Goal: Information Seeking & Learning: Learn about a topic

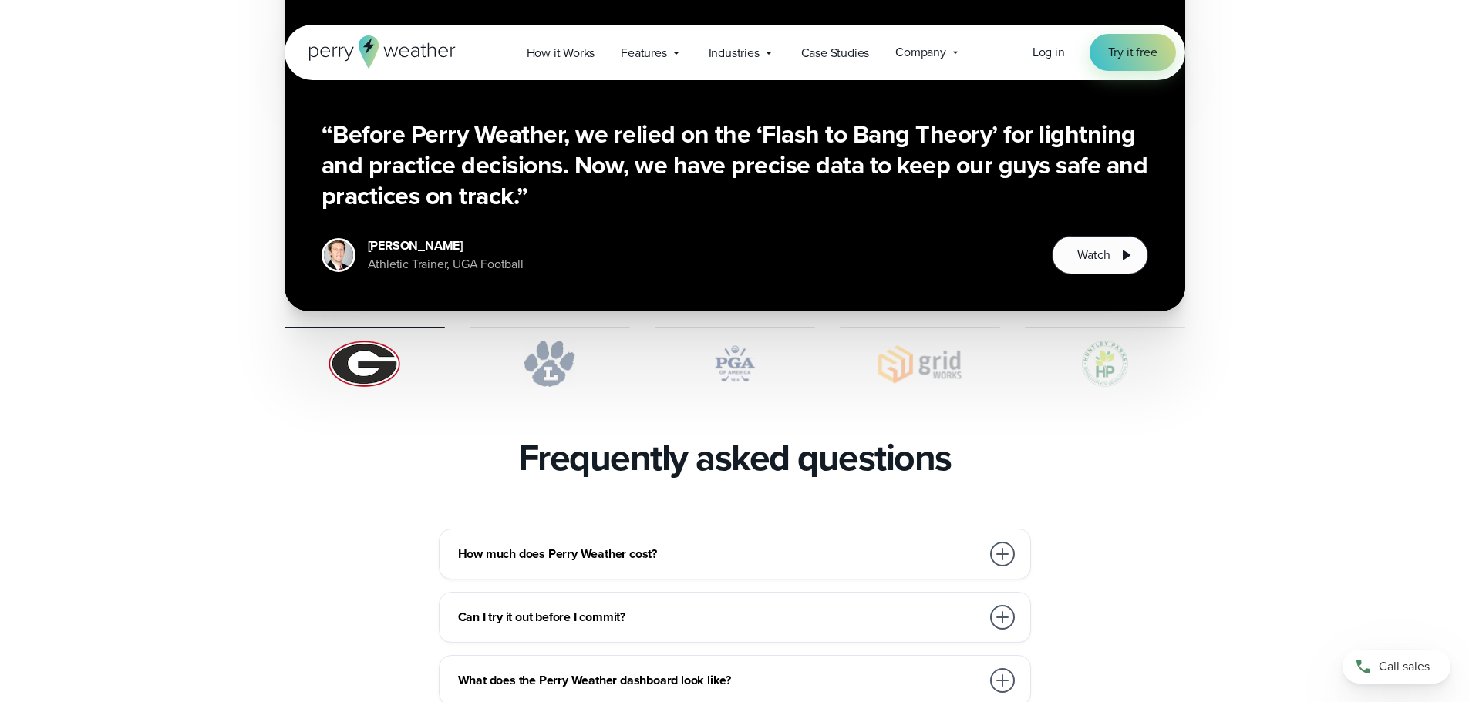
scroll to position [3238, 0]
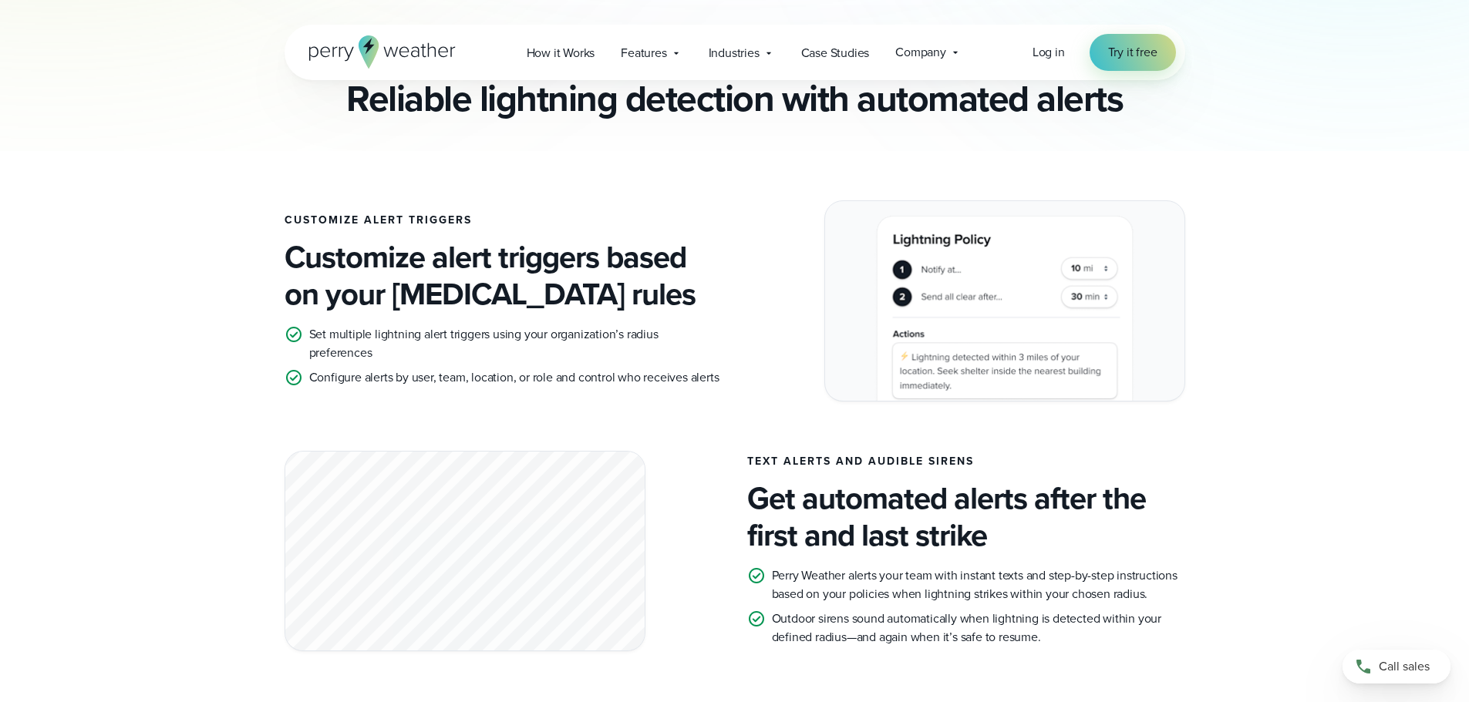
scroll to position [308, 0]
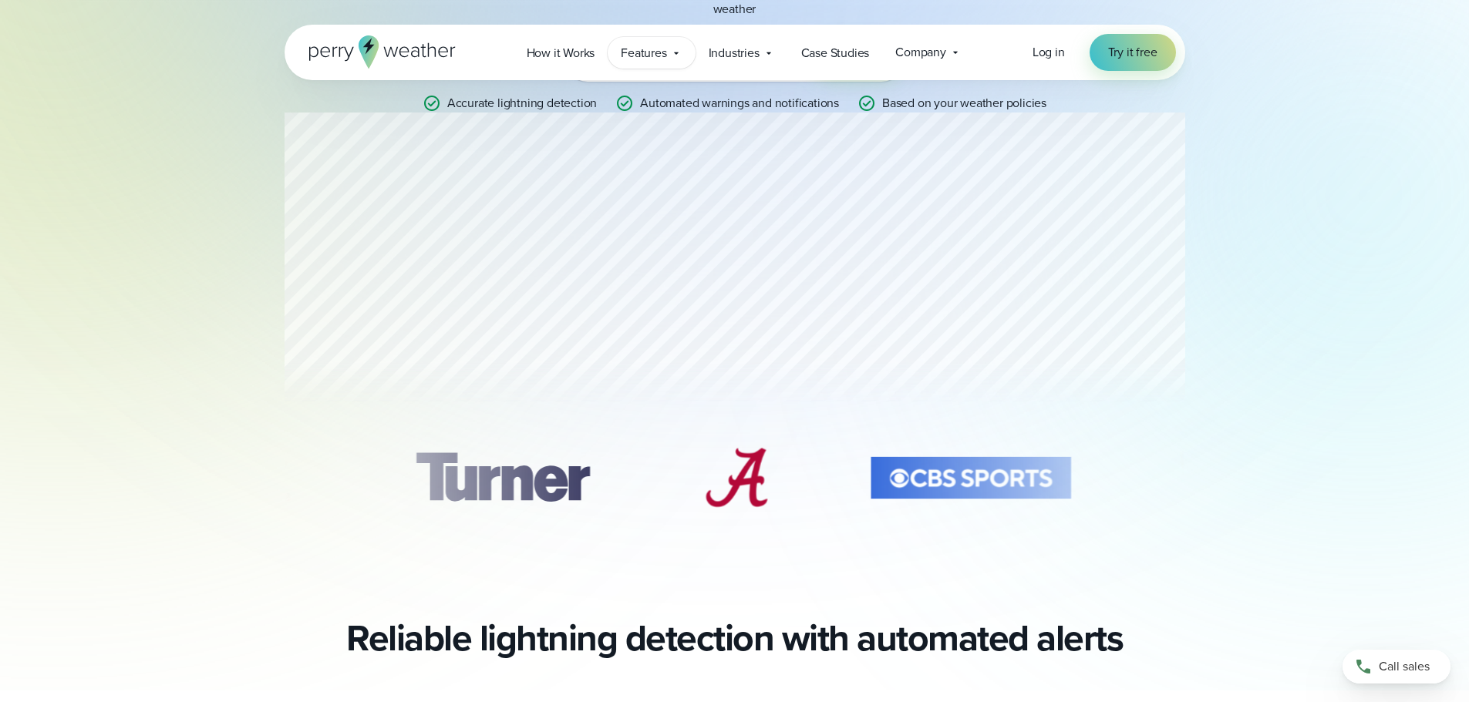
click at [682, 51] on icon at bounding box center [676, 53] width 12 height 12
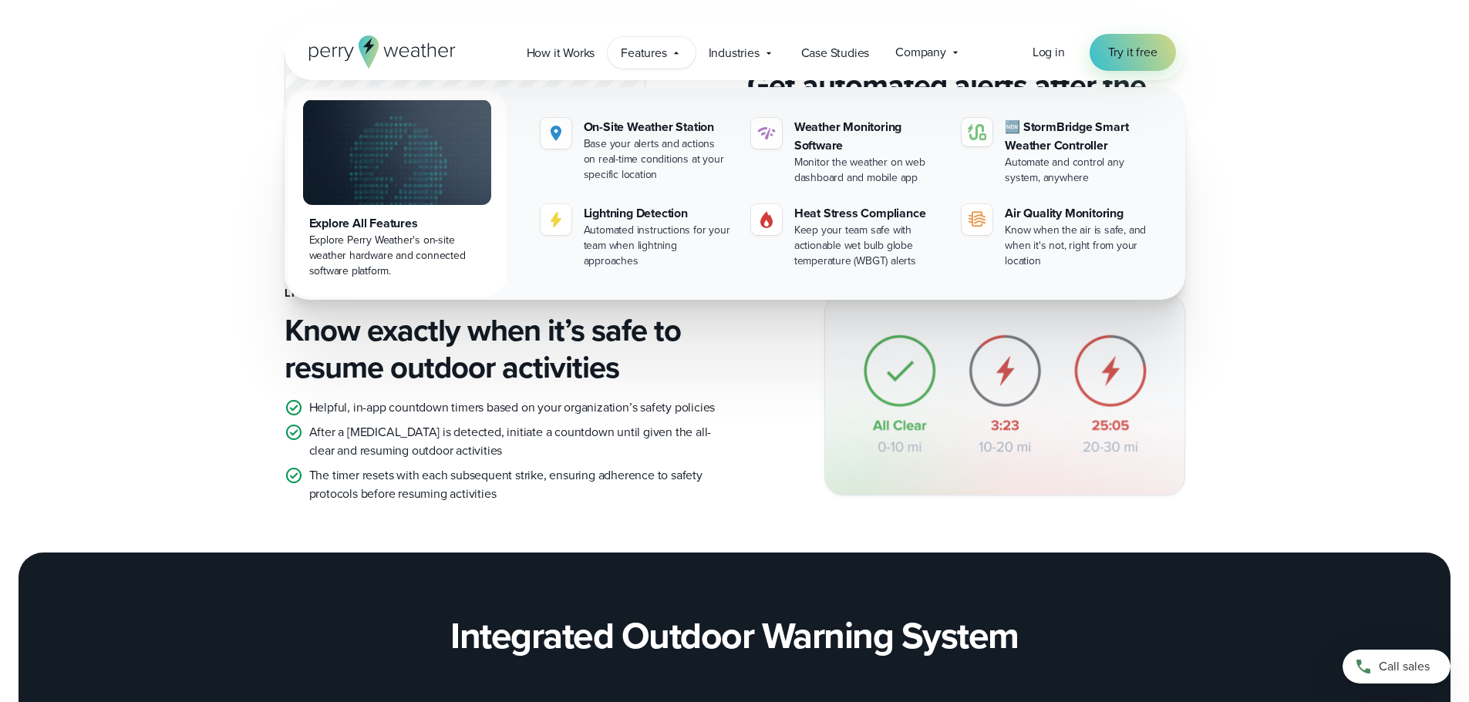
scroll to position [1234, 0]
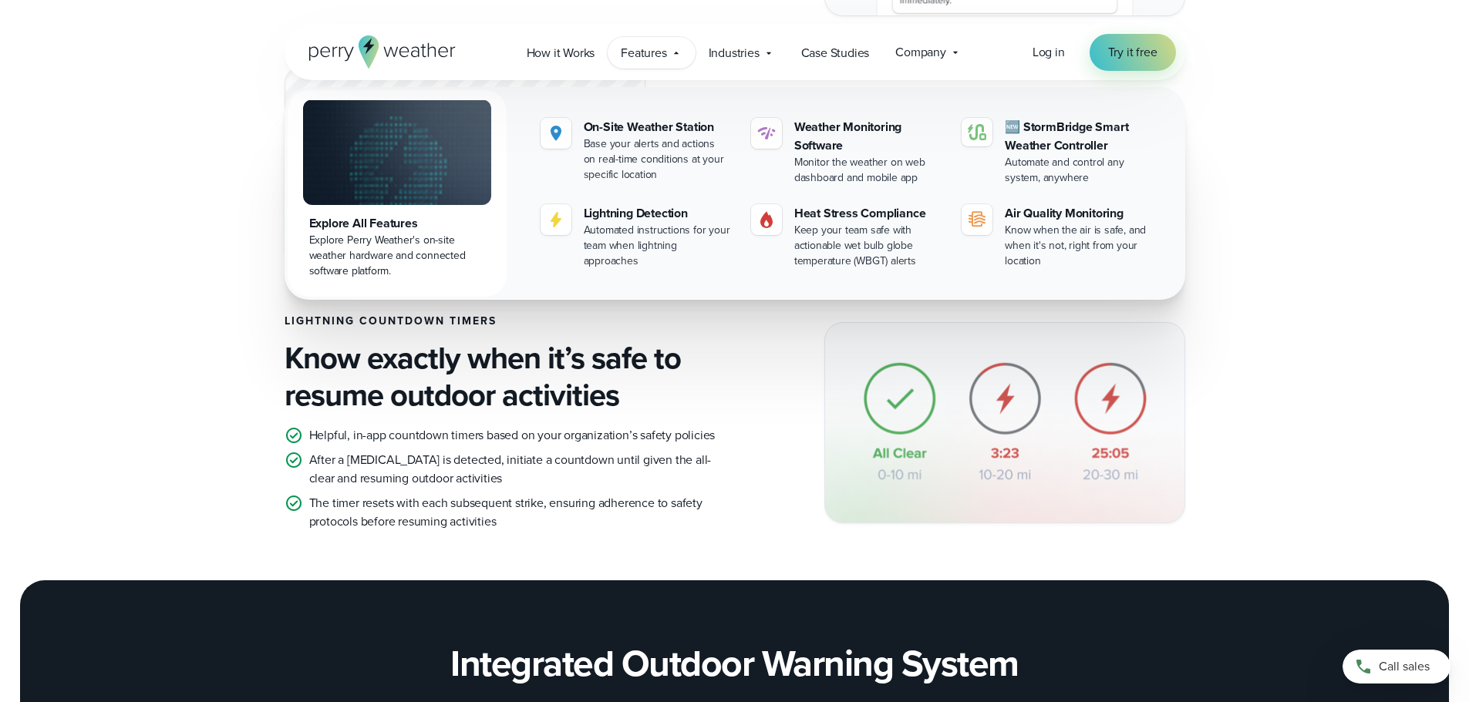
click at [550, 380] on h4 "Know exactly when it’s safe to resume outdoor activities" at bounding box center [503, 377] width 438 height 74
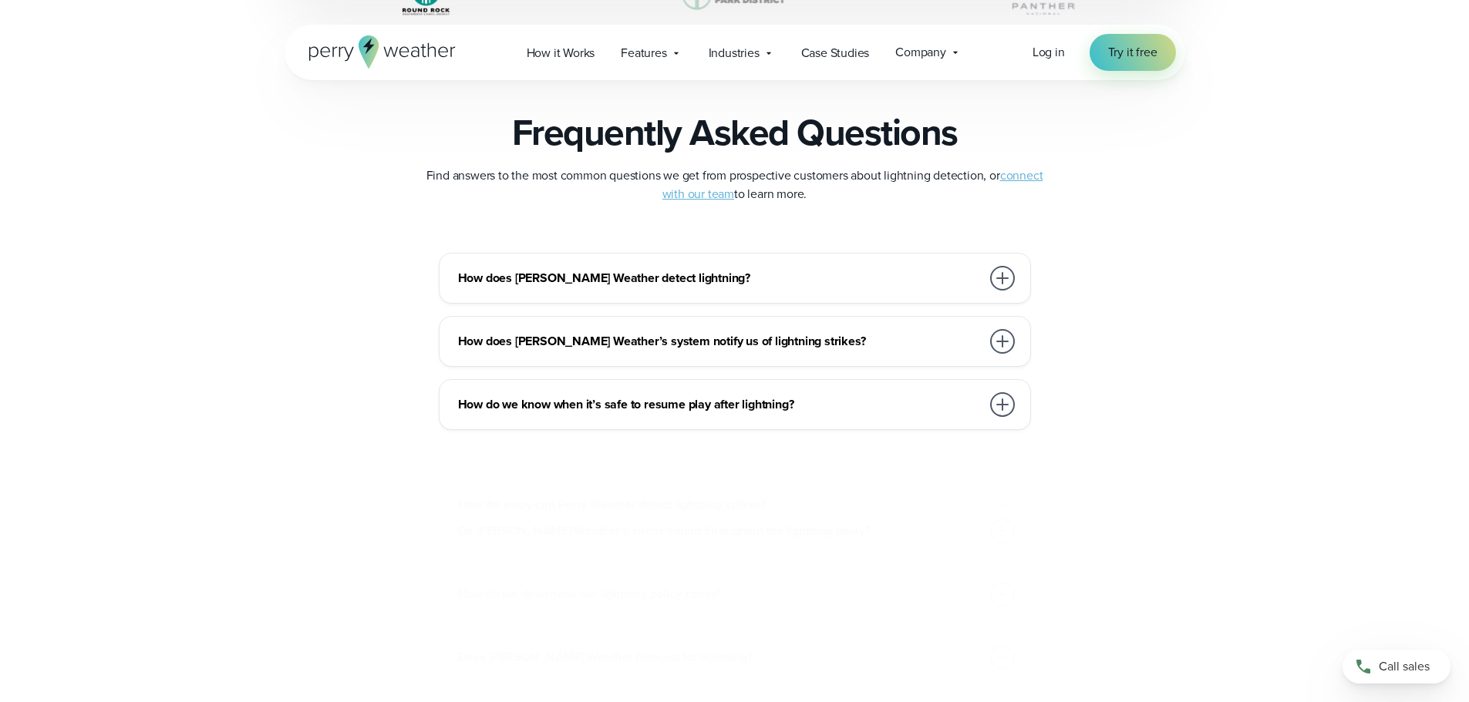
scroll to position [3315, 0]
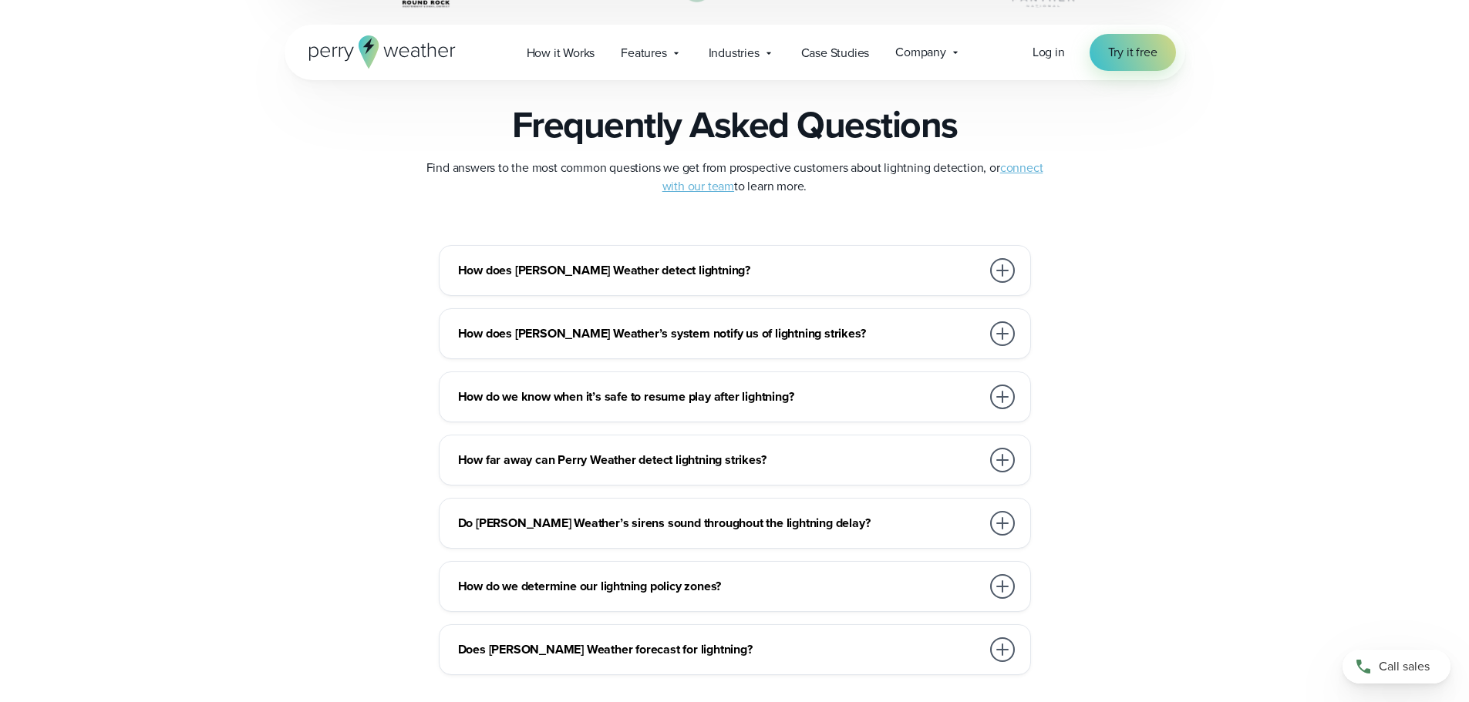
click at [1005, 387] on div at bounding box center [1002, 397] width 25 height 25
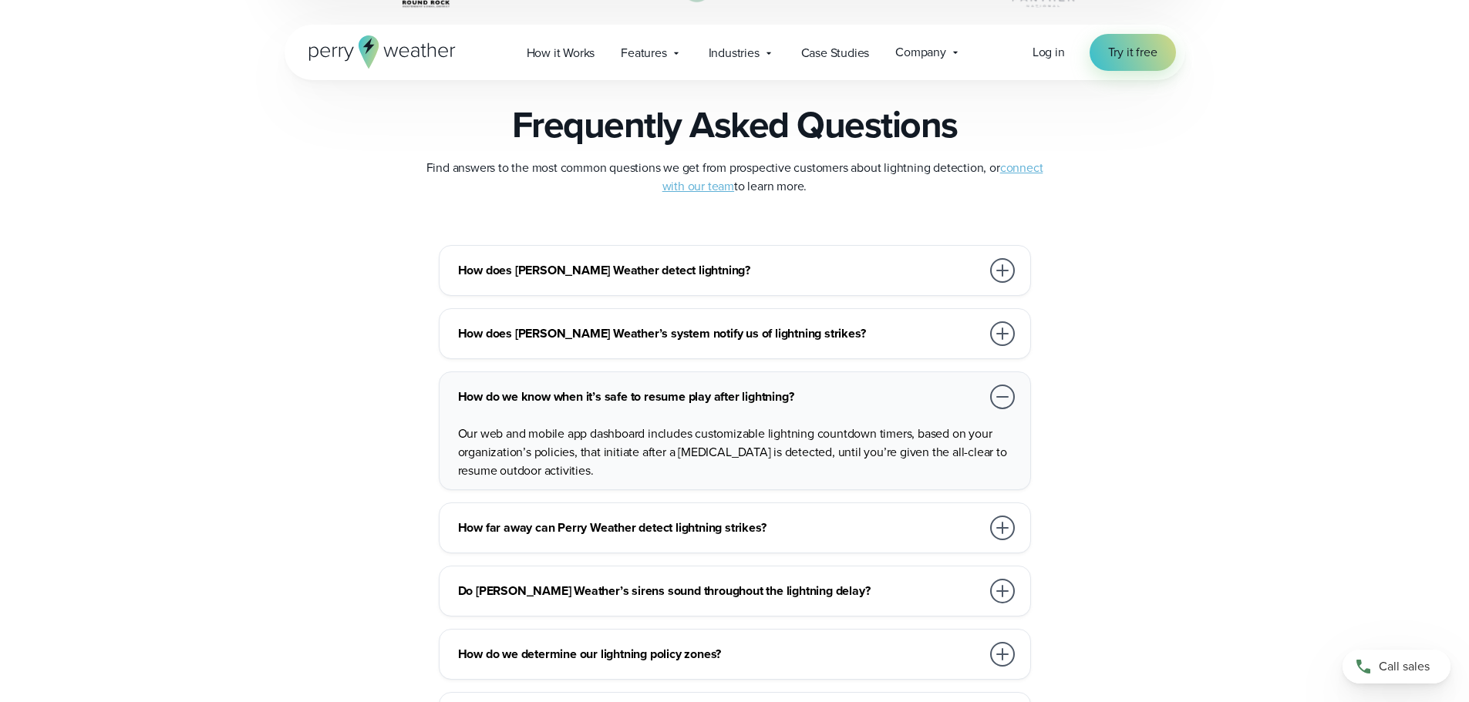
drag, startPoint x: 460, startPoint y: 437, endPoint x: 635, endPoint y: 473, distance: 178.0
click at [635, 473] on p "Our web and mobile app dashboard includes customizable lightning countdown time…" at bounding box center [738, 453] width 560 height 56
drag, startPoint x: 591, startPoint y: 472, endPoint x: 460, endPoint y: 431, distance: 137.3
click at [460, 431] on p "Our web and mobile app dashboard includes customizable lightning countdown time…" at bounding box center [738, 453] width 560 height 56
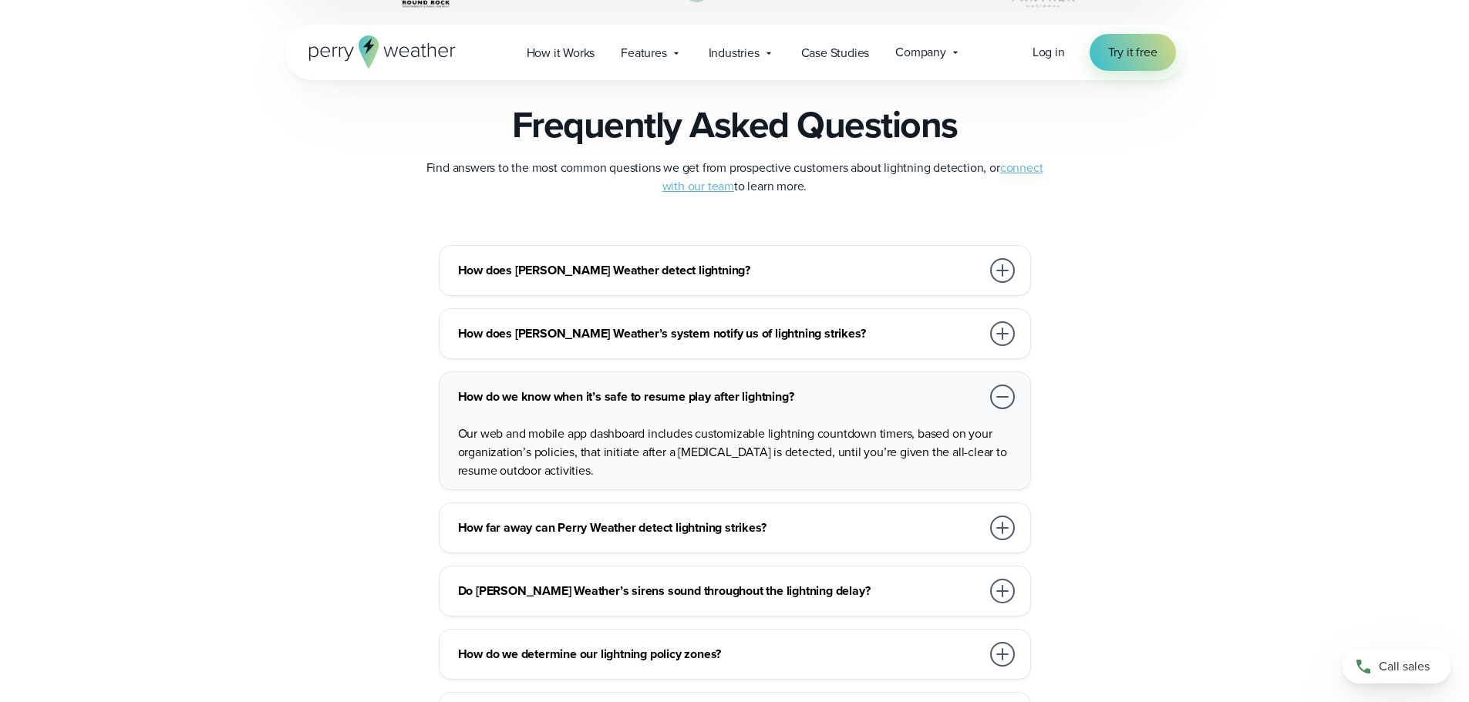
click at [460, 431] on p "Our web and mobile app dashboard includes customizable lightning countdown time…" at bounding box center [738, 453] width 560 height 56
drag, startPoint x: 664, startPoint y: 450, endPoint x: 575, endPoint y: 453, distance: 88.7
click at [575, 453] on p "Our web and mobile app dashboard includes customizable lightning countdown time…" at bounding box center [738, 453] width 560 height 56
click at [591, 461] on p "Our web and mobile app dashboard includes customizable lightning countdown time…" at bounding box center [738, 453] width 560 height 56
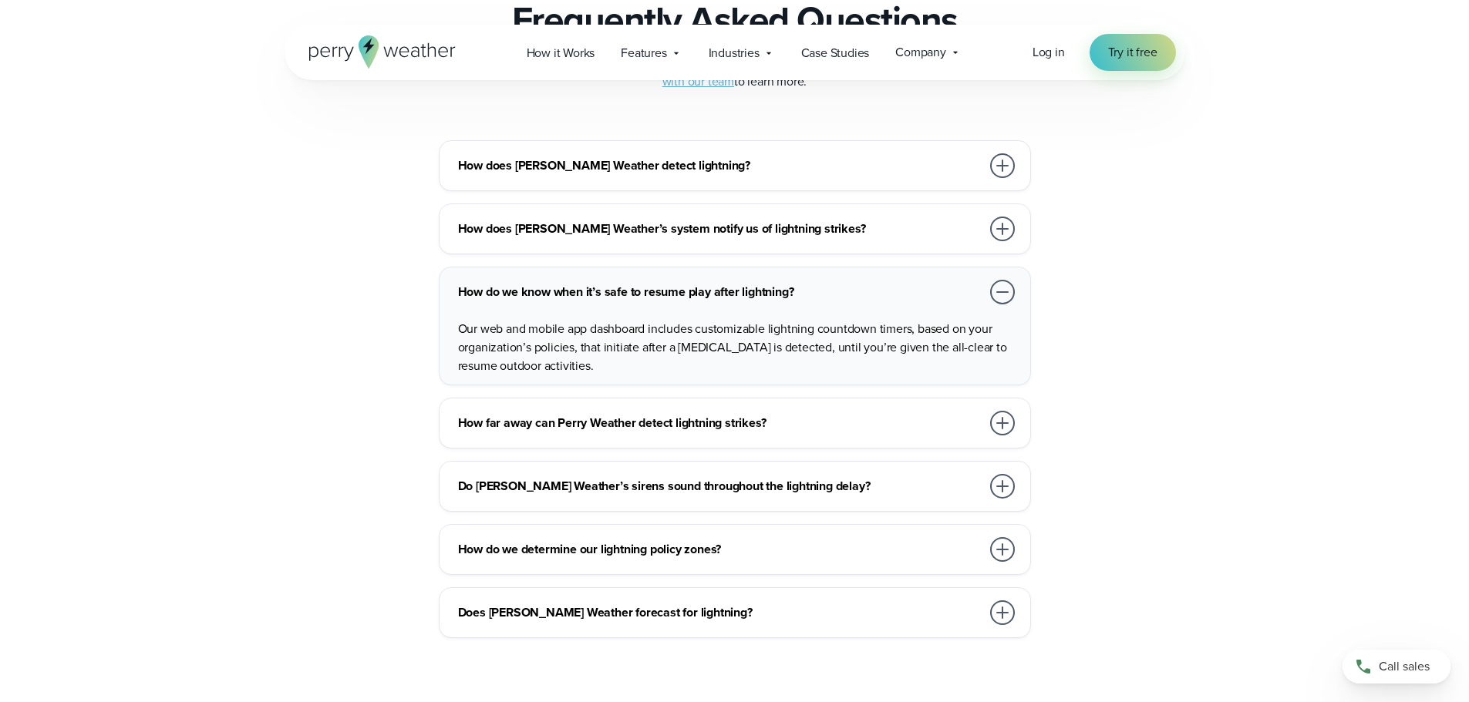
scroll to position [3469, 0]
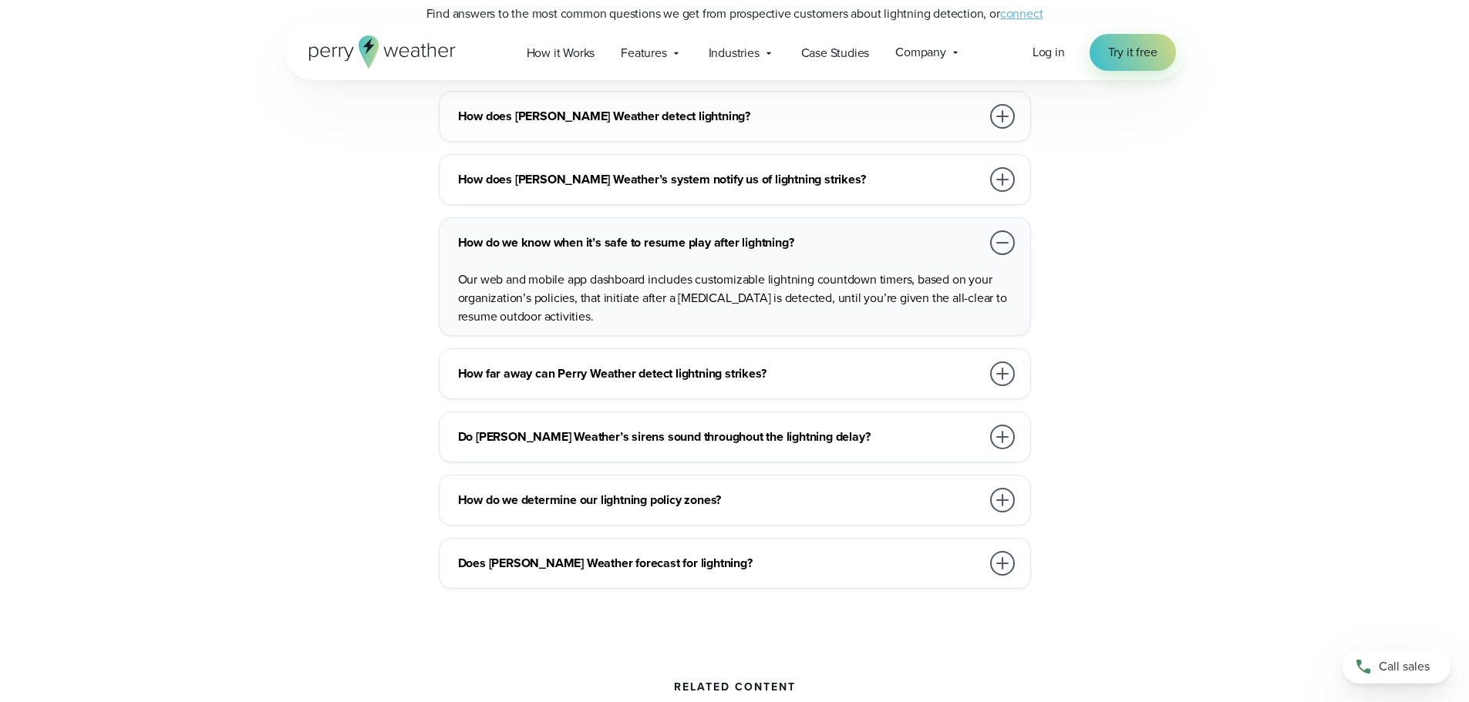
click at [1009, 500] on div at bounding box center [1002, 500] width 25 height 25
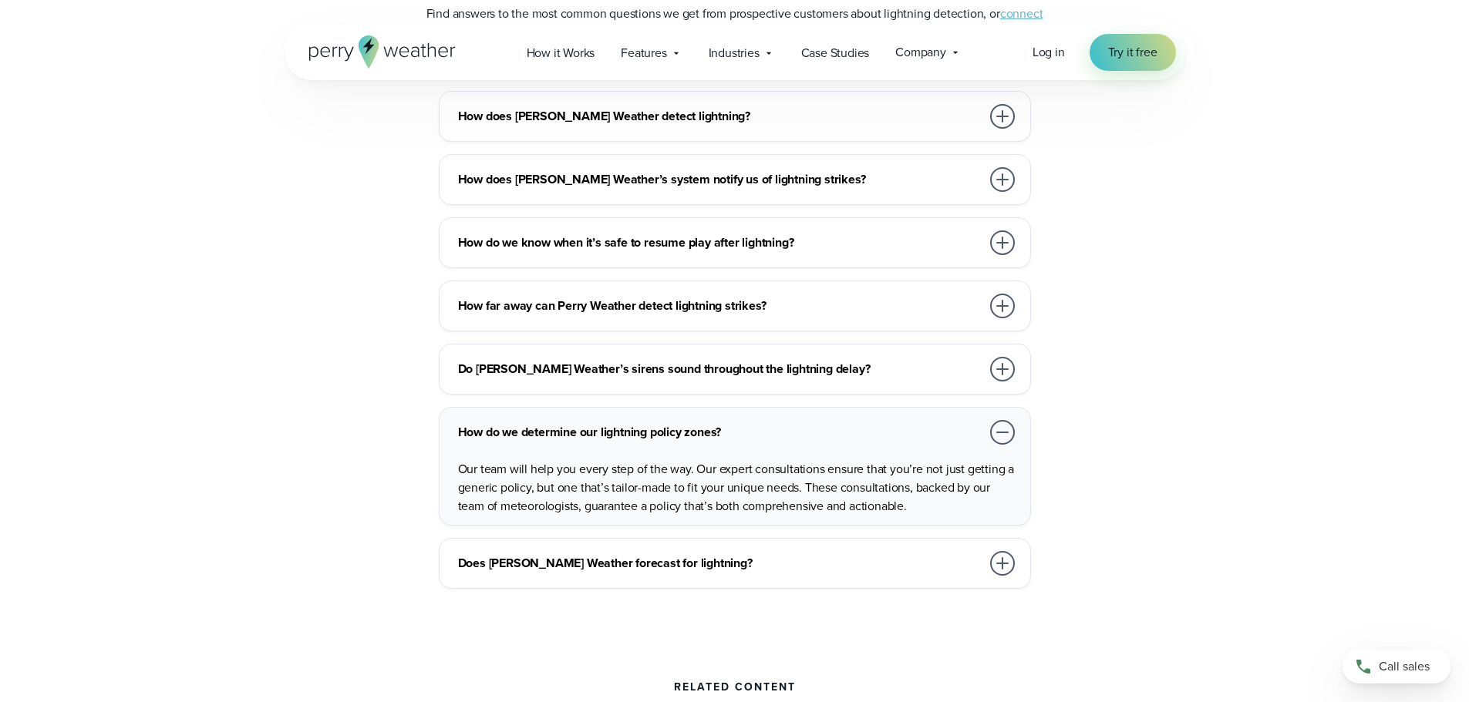
click at [1001, 568] on div at bounding box center [1002, 563] width 25 height 25
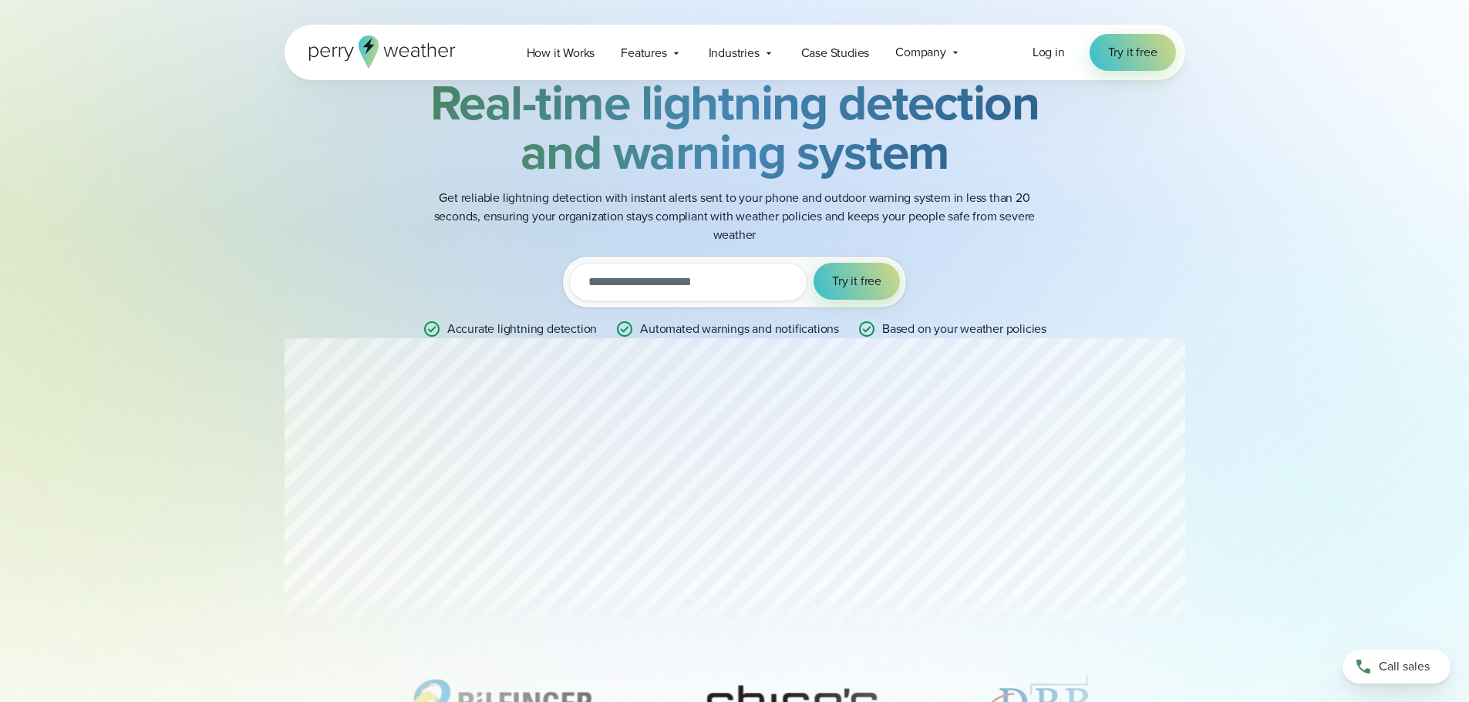
scroll to position [0, 0]
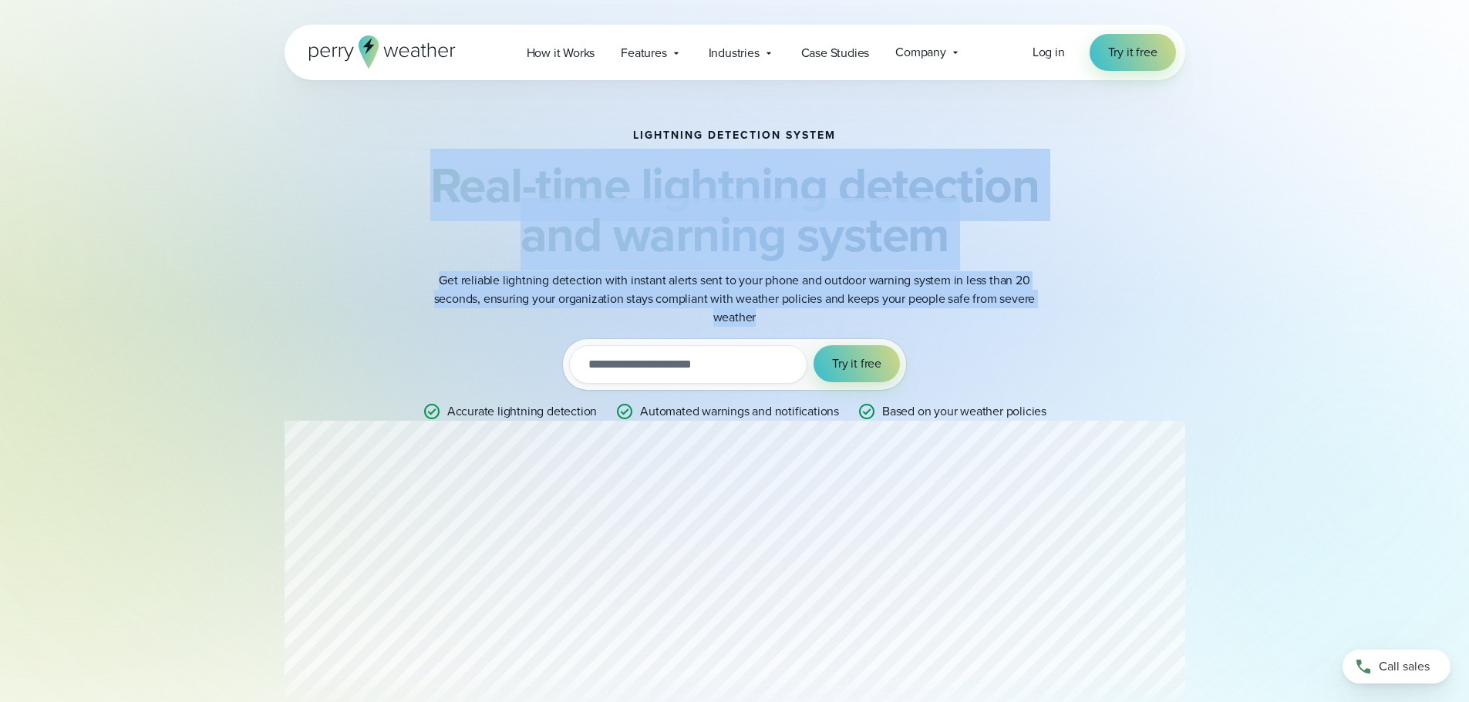
drag, startPoint x: 762, startPoint y: 322, endPoint x: 440, endPoint y: 175, distance: 354.3
click at [440, 175] on div "Lightning detection system Real-time lightning detection and warning system Get…" at bounding box center [735, 275] width 746 height 291
click at [426, 206] on h2 "Real-time lightning detection and warning system" at bounding box center [735, 209] width 746 height 99
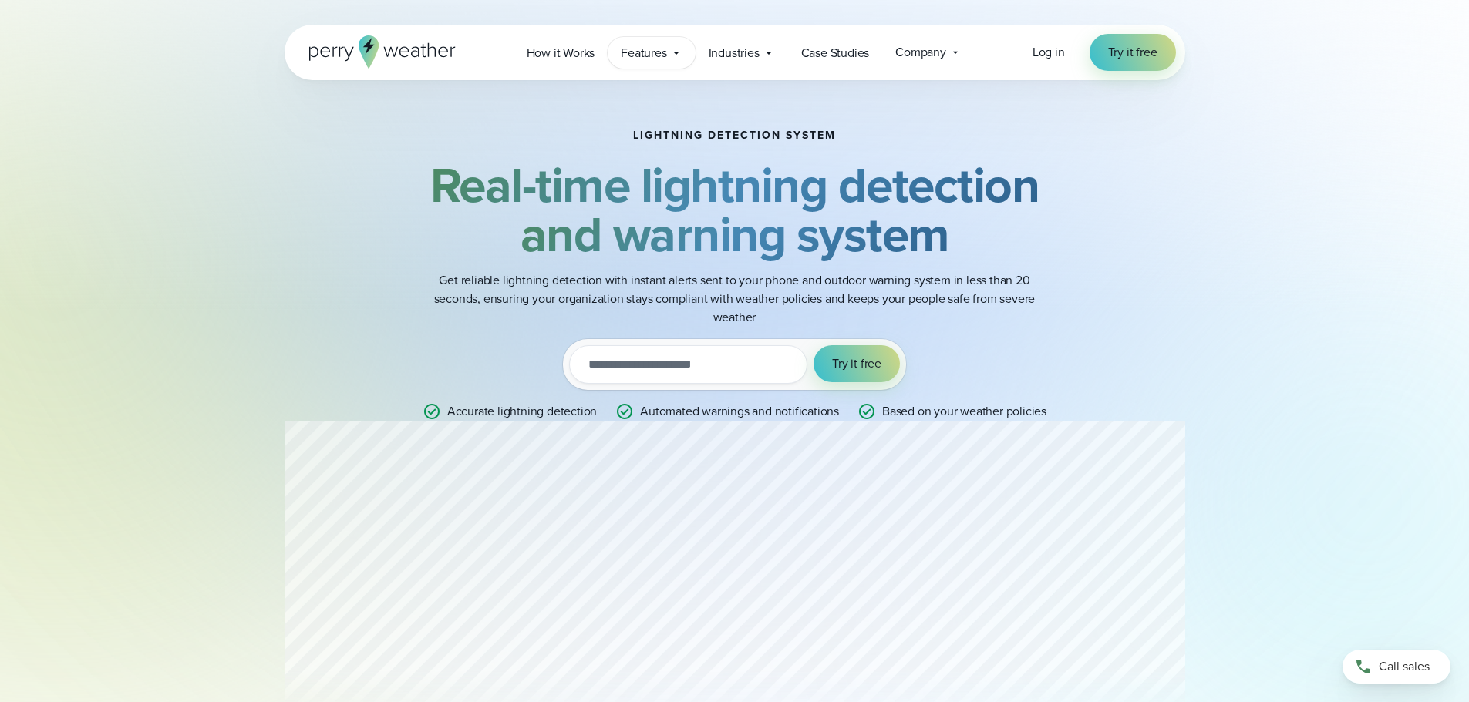
click at [679, 53] on icon at bounding box center [676, 53] width 12 height 12
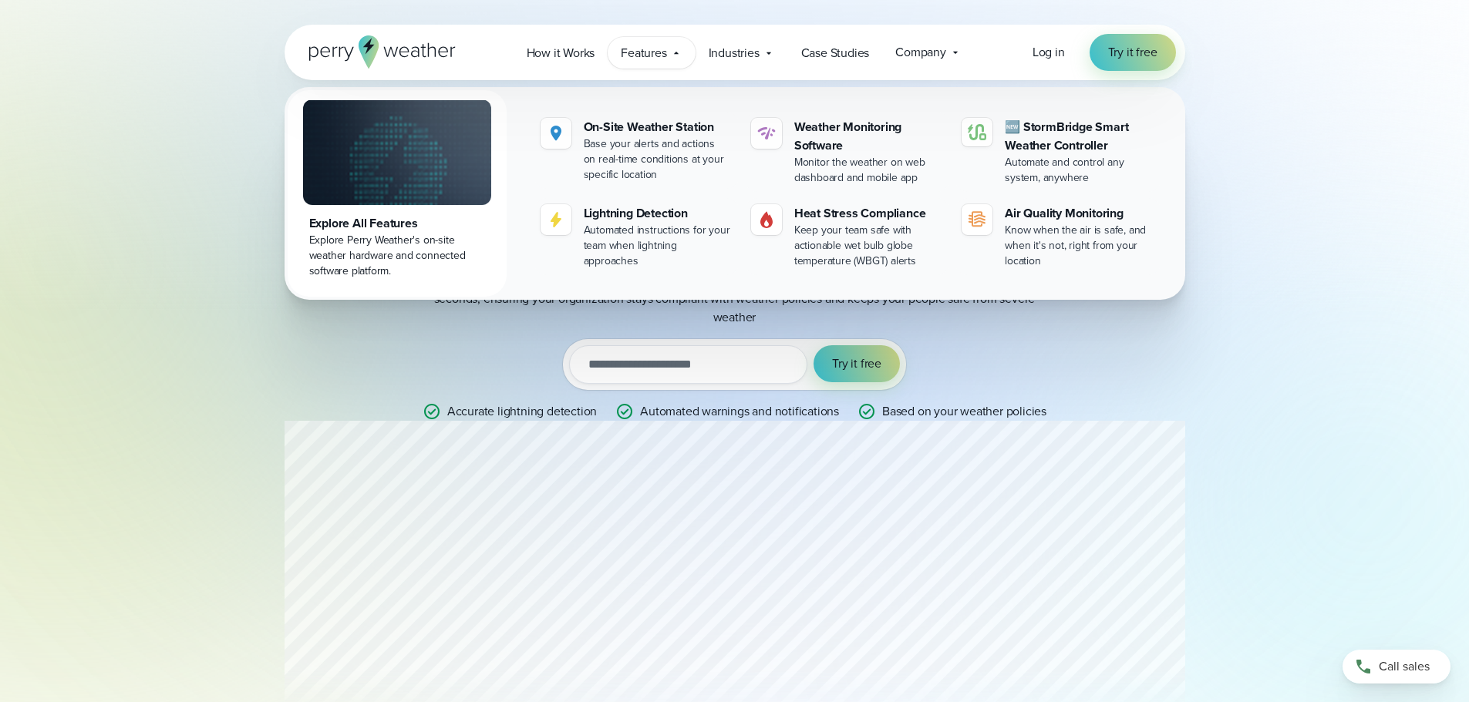
click at [679, 53] on icon at bounding box center [676, 53] width 12 height 12
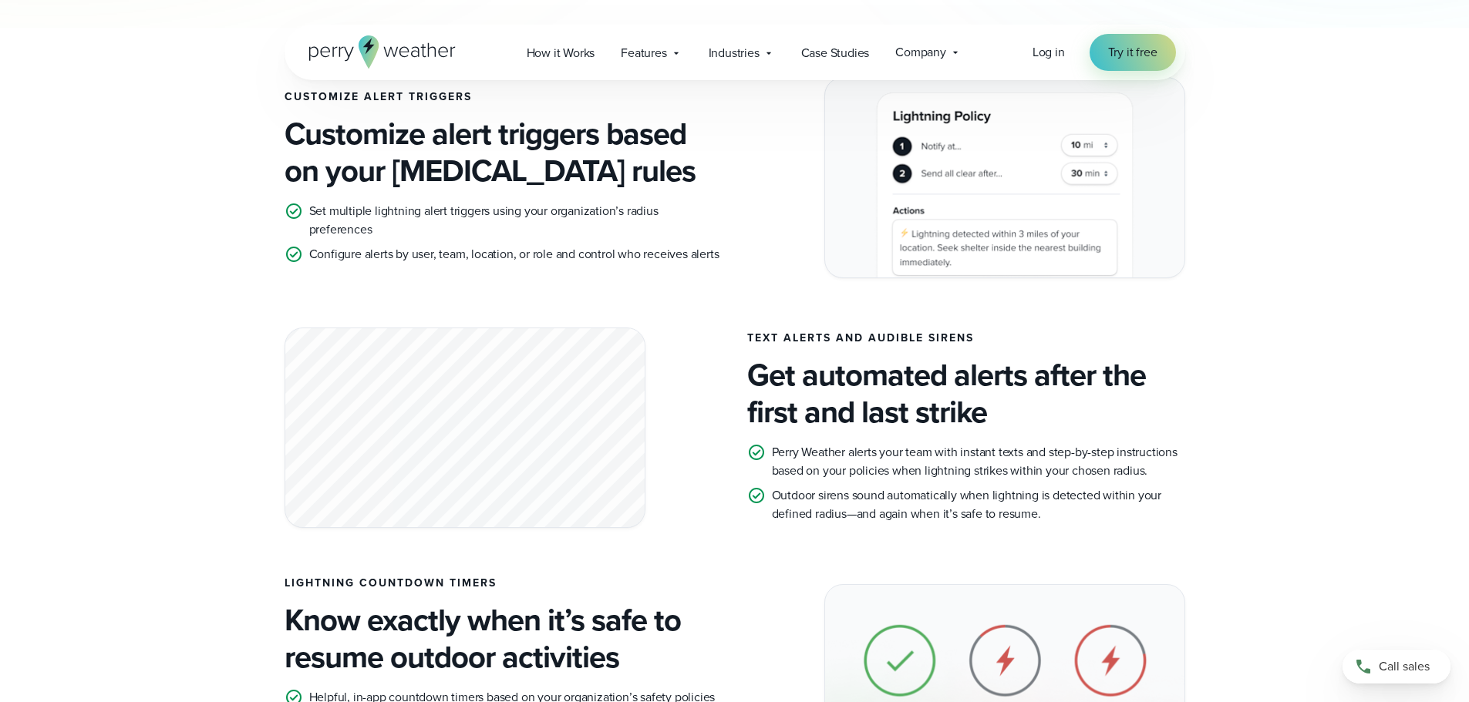
scroll to position [1002, 0]
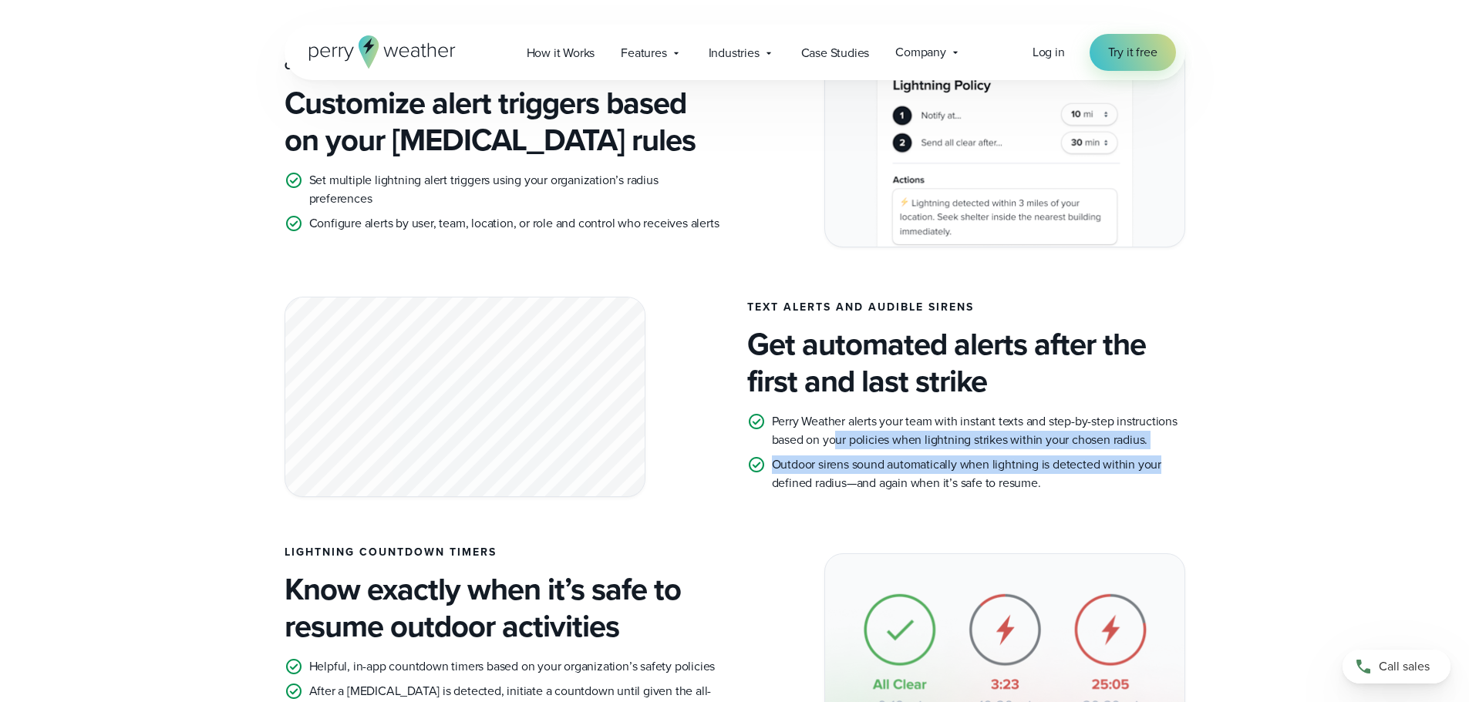
drag, startPoint x: 840, startPoint y: 443, endPoint x: 1169, endPoint y: 458, distance: 329.5
click at [1169, 458] on ul "Perry Weather alerts your team with instant texts and step-by-step instructions…" at bounding box center [966, 452] width 438 height 80
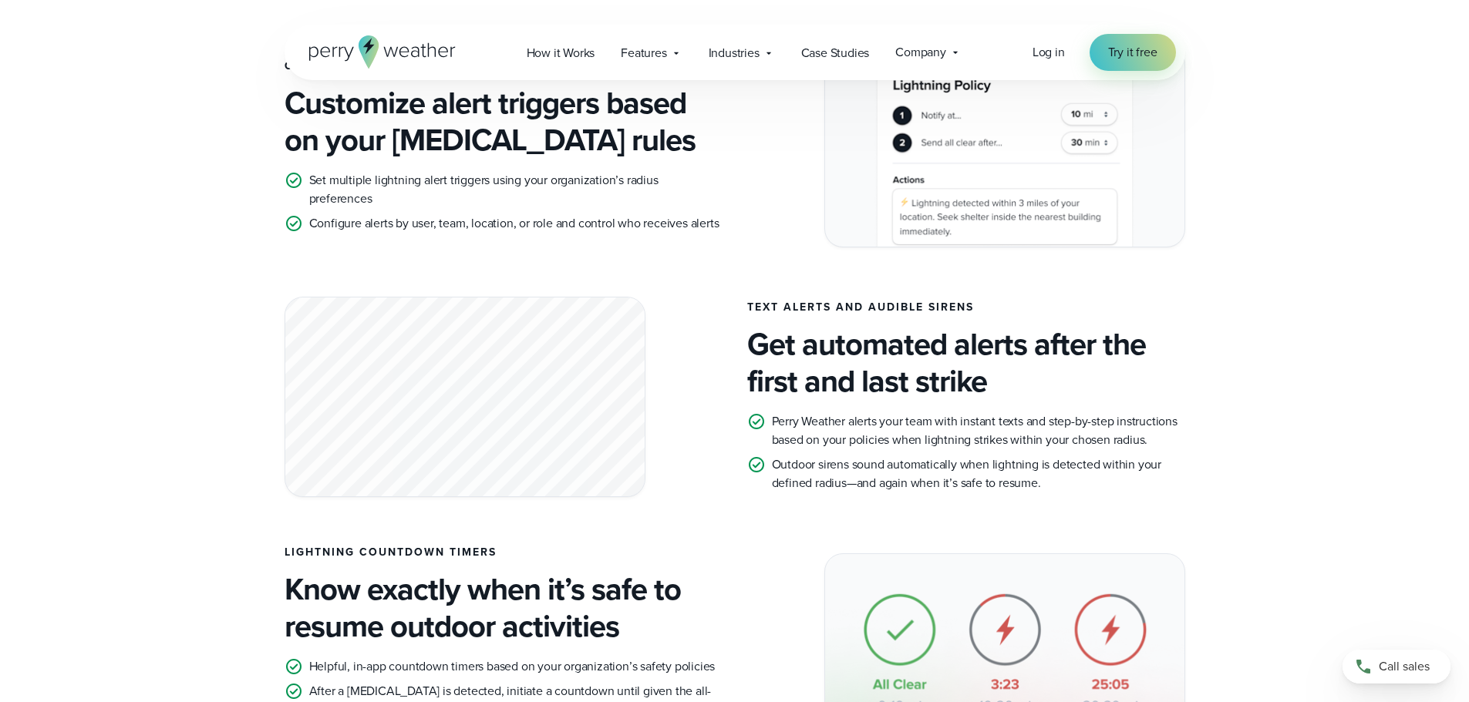
click at [1167, 497] on div "TEXT ALERTS AND AUDIBLE SIRENS Get automated alerts after the first and last st…" at bounding box center [734, 397] width 900 height 200
